Goal: Task Accomplishment & Management: Use online tool/utility

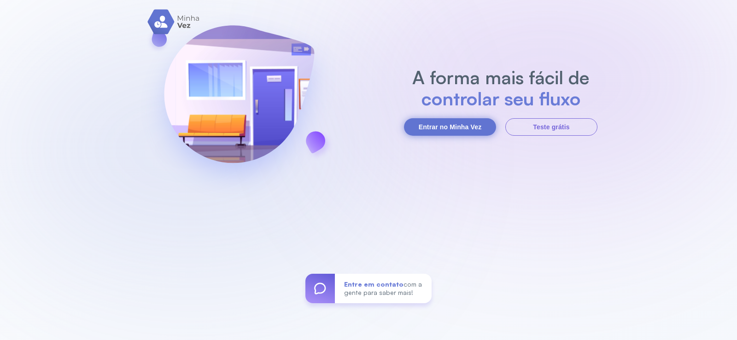
click at [440, 129] on button "Entrar no Minha Vez" at bounding box center [450, 127] width 92 height 18
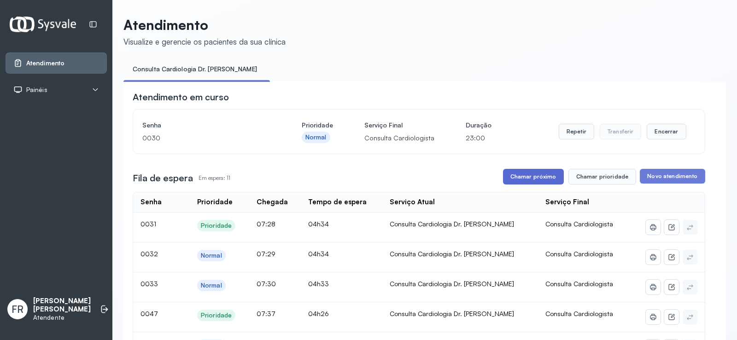
click at [537, 178] on button "Chamar próximo" at bounding box center [533, 177] width 61 height 16
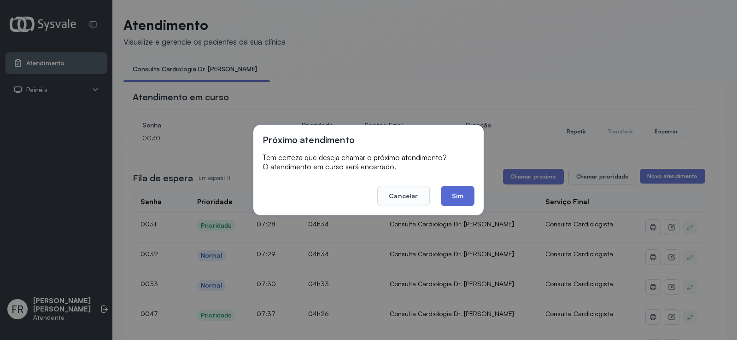
click at [463, 194] on button "Sim" at bounding box center [458, 196] width 34 height 20
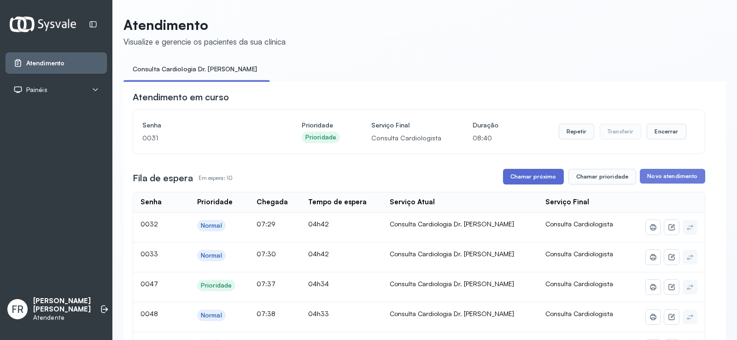
click at [525, 175] on button "Chamar próximo" at bounding box center [533, 177] width 61 height 16
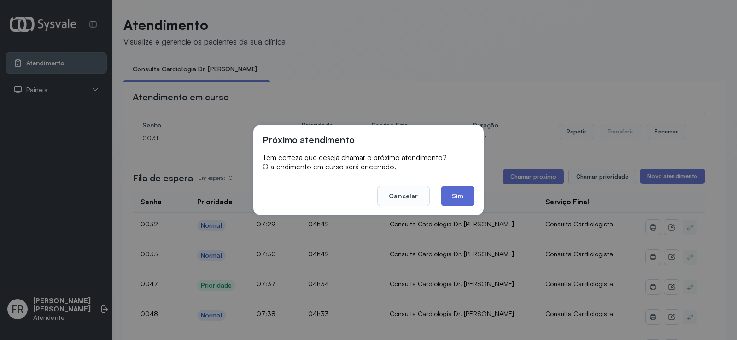
click at [455, 197] on button "Sim" at bounding box center [458, 196] width 34 height 20
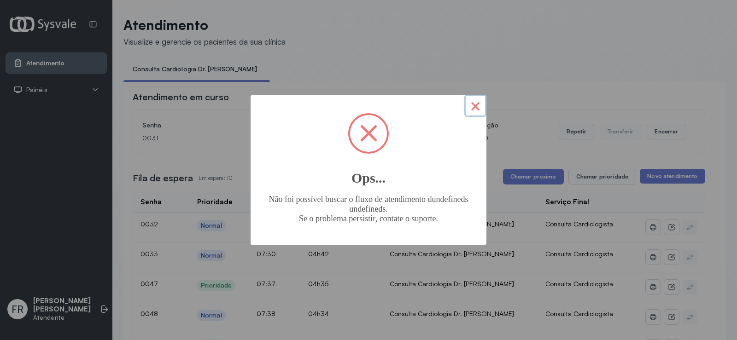
click at [477, 105] on button "×" at bounding box center [475, 106] width 22 height 22
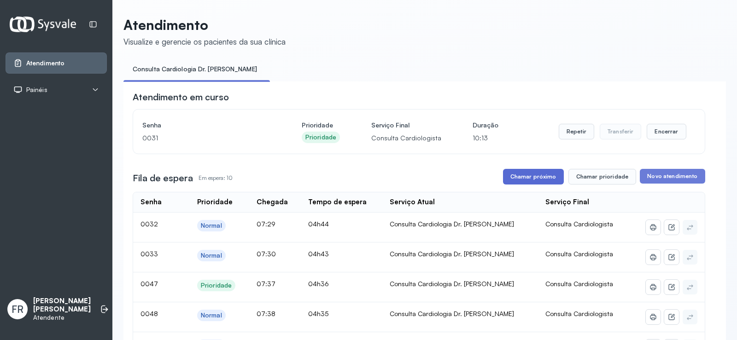
click at [530, 180] on button "Chamar próximo" at bounding box center [533, 177] width 61 height 16
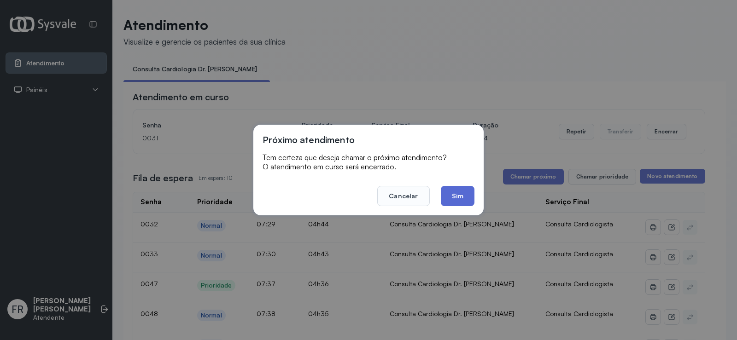
click at [464, 194] on button "Sim" at bounding box center [458, 196] width 34 height 20
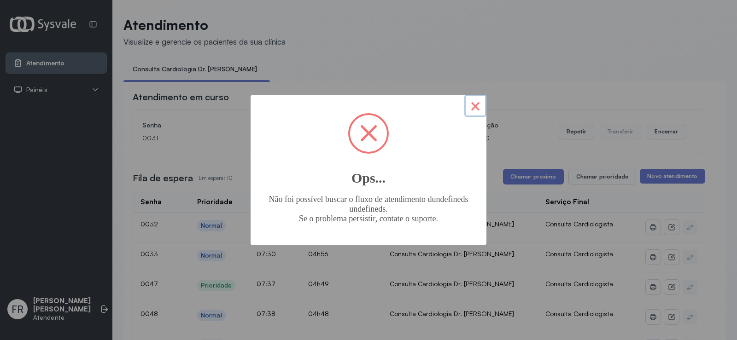
click at [473, 104] on button "×" at bounding box center [475, 106] width 22 height 22
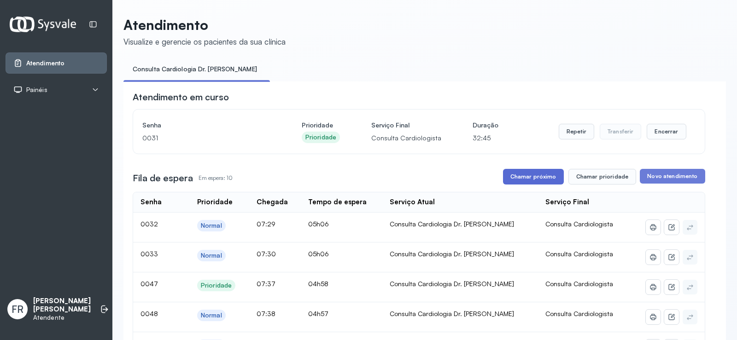
drag, startPoint x: 526, startPoint y: 178, endPoint x: 520, endPoint y: 173, distance: 8.8
click at [520, 173] on button "Chamar próximo" at bounding box center [533, 177] width 61 height 16
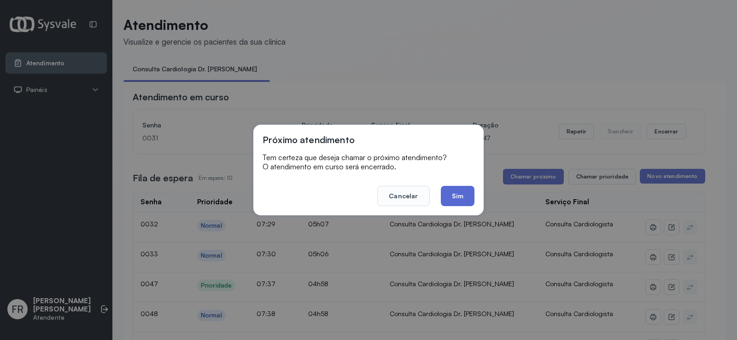
click at [456, 193] on button "Sim" at bounding box center [458, 196] width 34 height 20
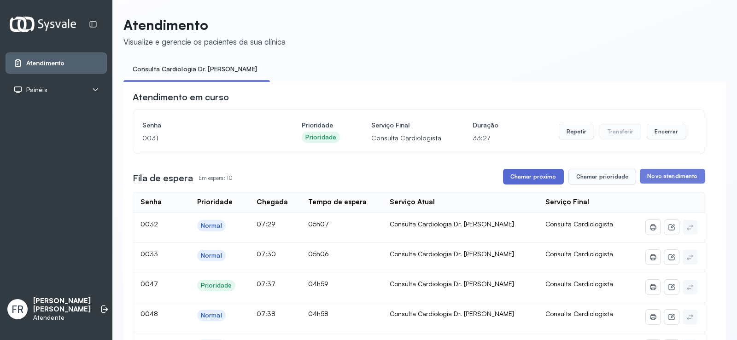
click at [532, 177] on button "Chamar próximo" at bounding box center [533, 177] width 61 height 16
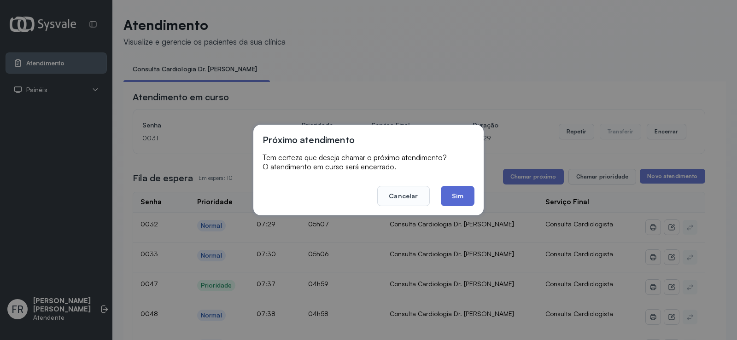
click at [455, 192] on button "Sim" at bounding box center [458, 196] width 34 height 20
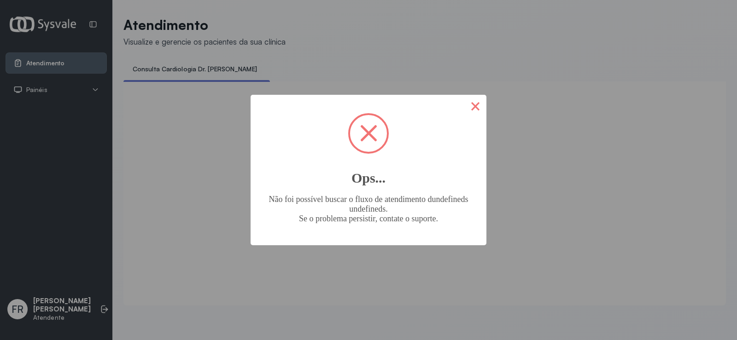
click at [471, 108] on button "×" at bounding box center [475, 106] width 22 height 22
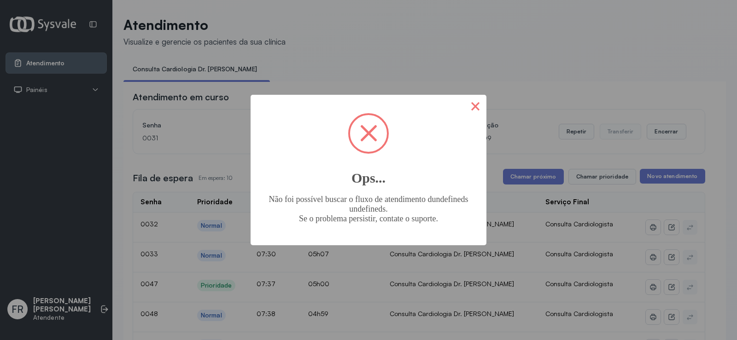
click at [476, 107] on button "×" at bounding box center [475, 106] width 22 height 22
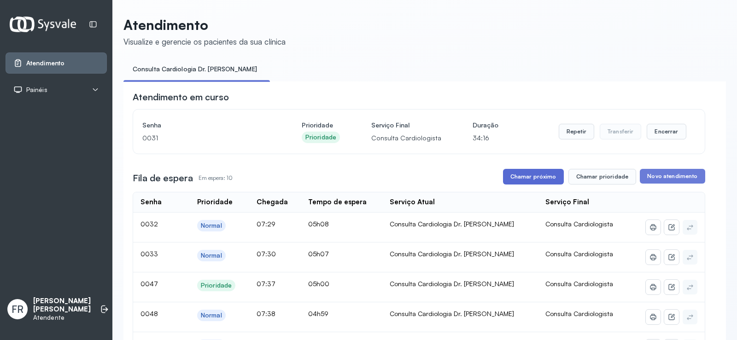
click at [527, 178] on button "Chamar próximo" at bounding box center [533, 177] width 61 height 16
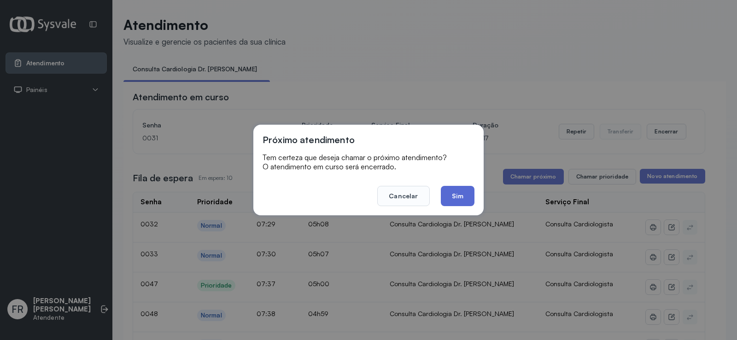
click at [456, 196] on button "Sim" at bounding box center [458, 196] width 34 height 20
